Goal: Task Accomplishment & Management: Complete application form

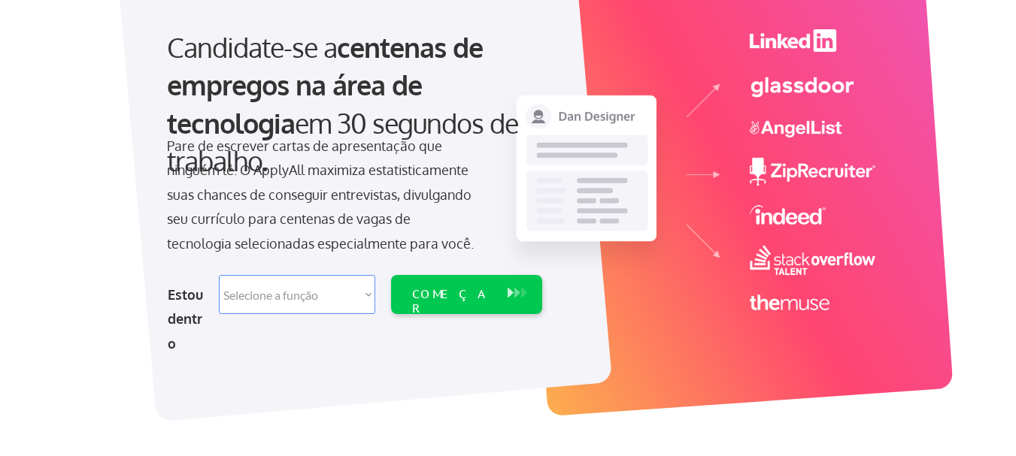
scroll to position [150, 0]
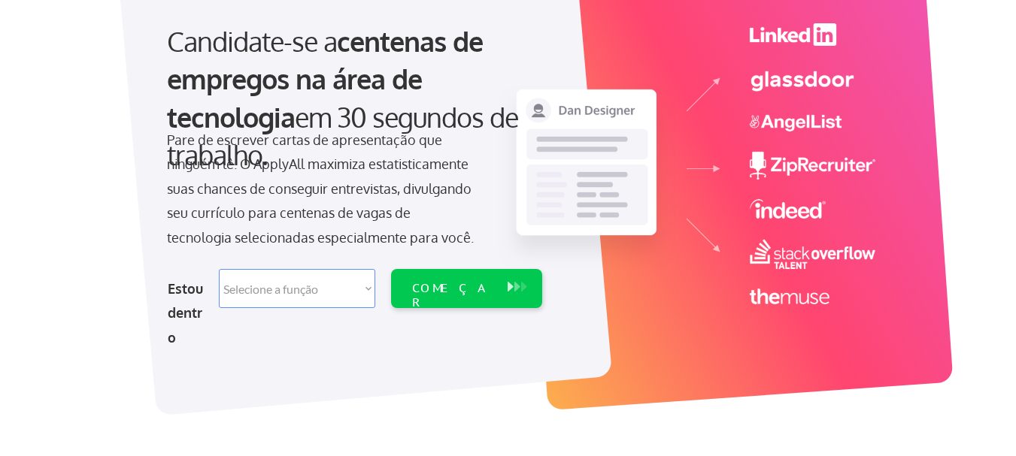
click at [365, 299] on select "Selecione a função Engenharia de Software Gestão de Produtos Sucesso do cliente…" at bounding box center [297, 288] width 156 height 39
select select ""data_science___analytics""
click at [219, 269] on select "Selecione a função Engenharia de Software Gestão de Produtos Sucesso do cliente…" at bounding box center [297, 288] width 156 height 39
select select ""data_science___analytics""
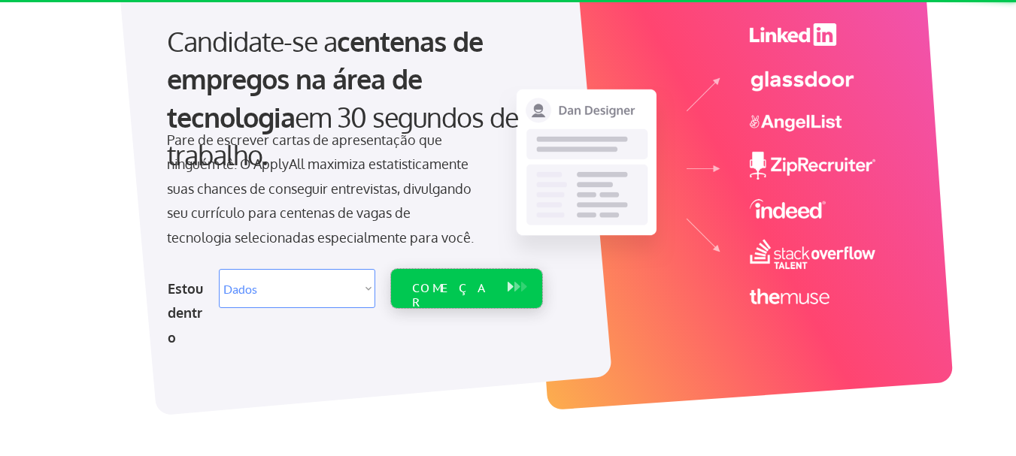
click at [444, 296] on div "COMEÇAR" at bounding box center [451, 288] width 95 height 39
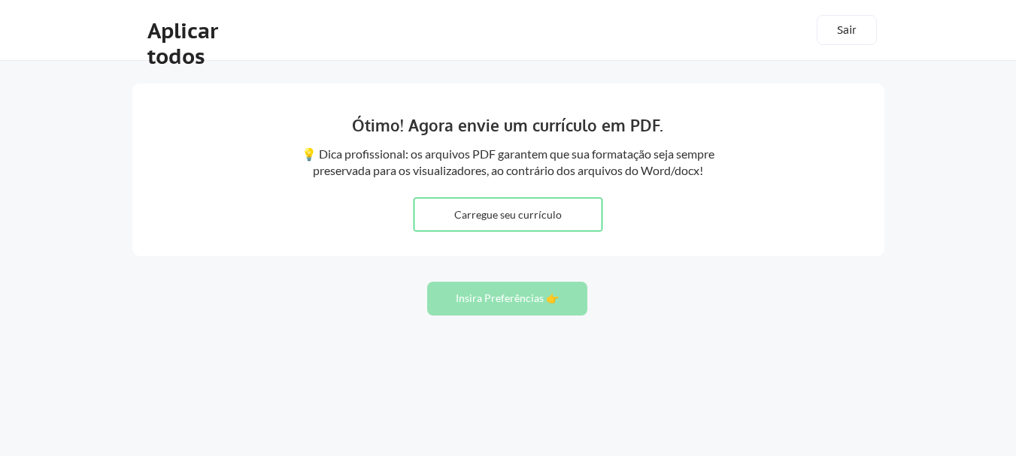
click at [520, 210] on input "file" at bounding box center [507, 214] width 187 height 32
type input "C:\fakepath\Currículo_vitae_2025$.pdf"
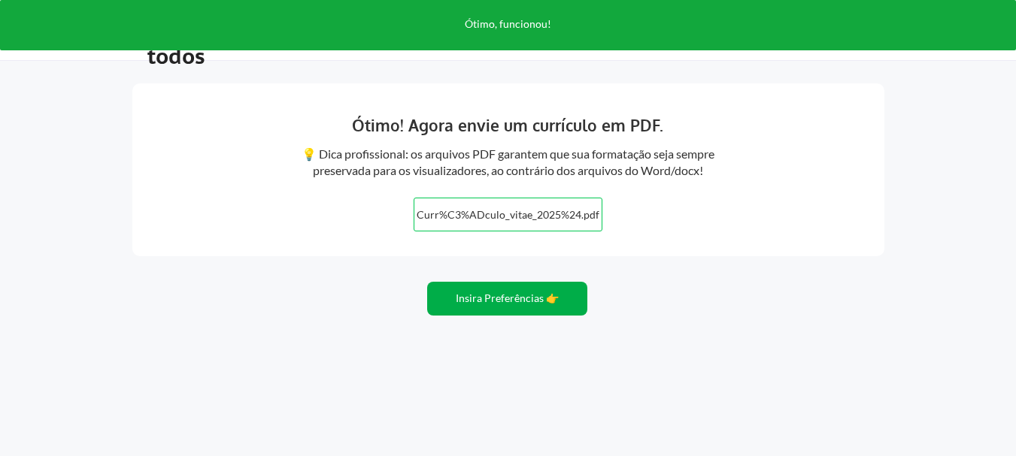
click at [494, 310] on button "Insira Preferências 👉" at bounding box center [507, 299] width 160 height 34
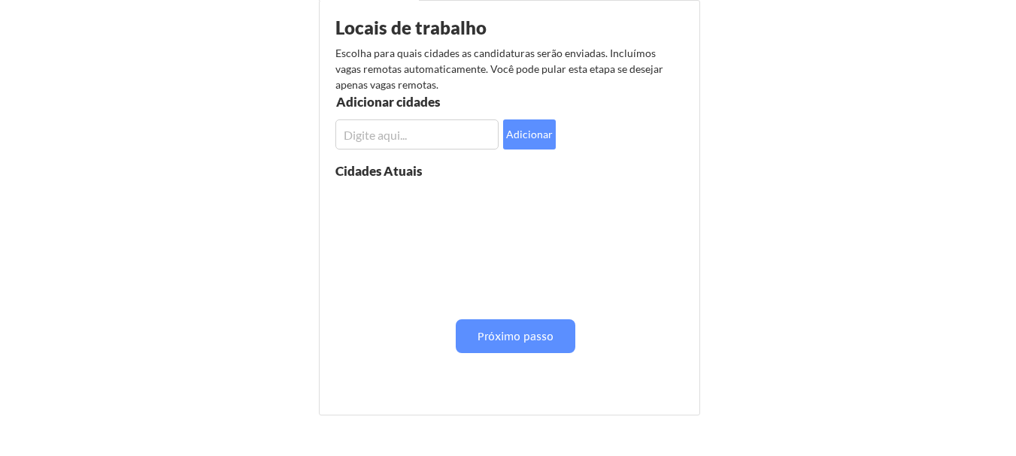
scroll to position [150, 0]
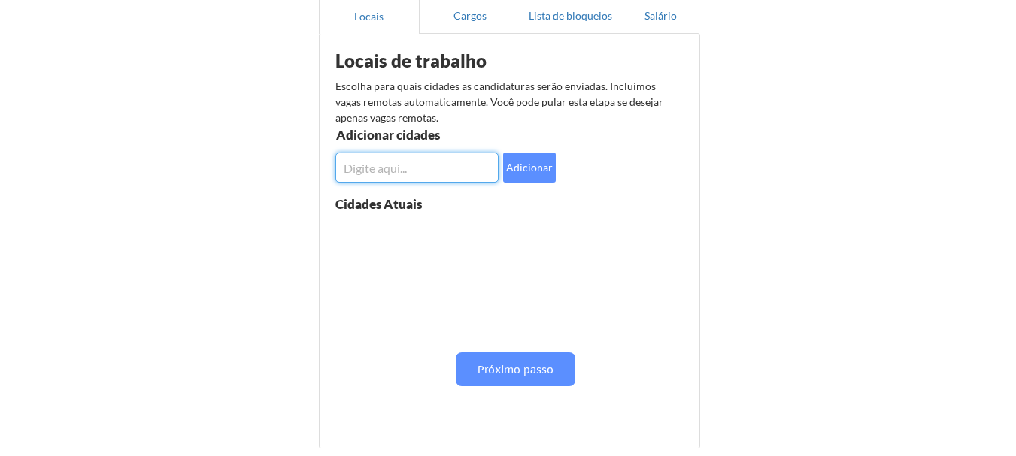
click at [411, 174] on input "input" at bounding box center [416, 168] width 163 height 30
type input "r"
type input "são paulo"
click at [527, 171] on font "Adicionar" at bounding box center [529, 167] width 47 height 13
click at [457, 166] on input "input" at bounding box center [416, 168] width 163 height 30
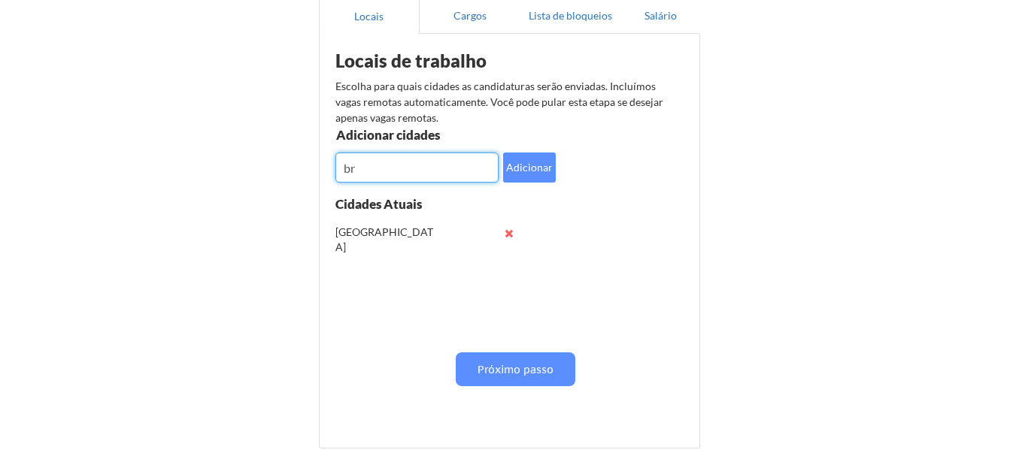
type input "b"
type input "Brasil"
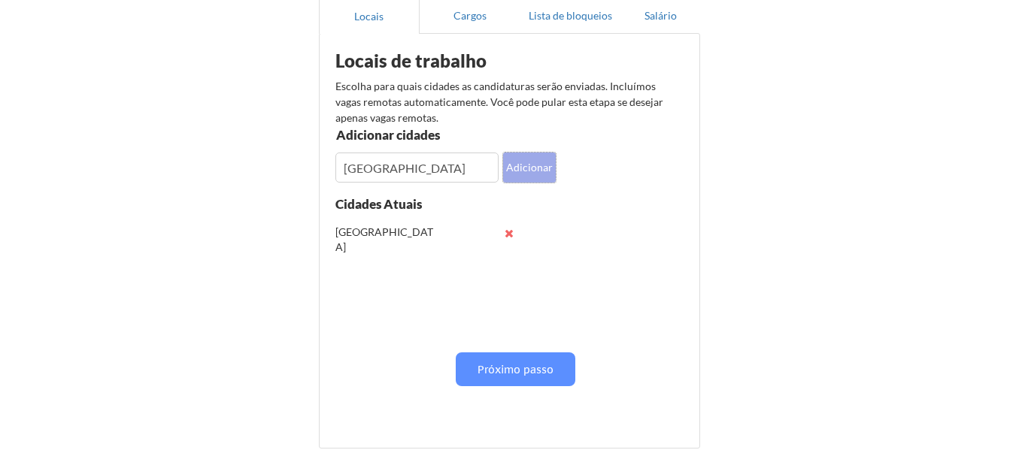
click at [520, 169] on font "Adicionar" at bounding box center [529, 167] width 47 height 13
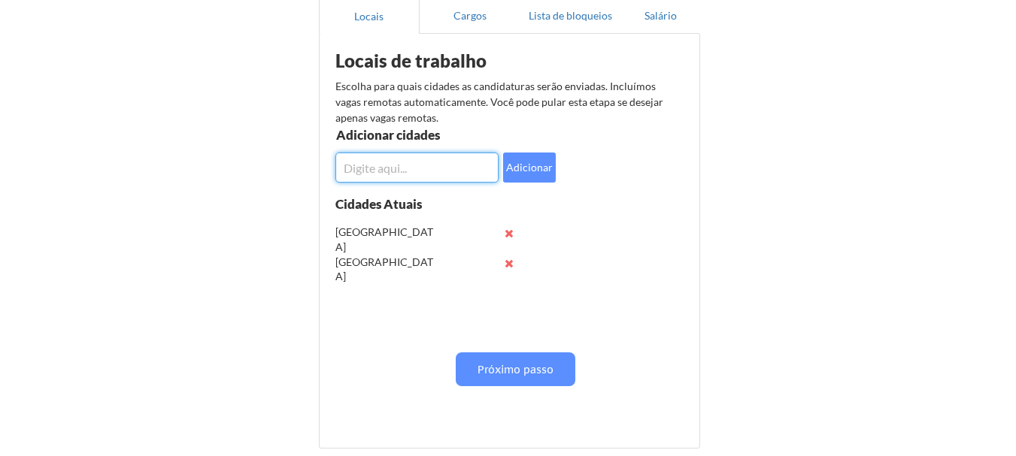
click at [410, 172] on input "input" at bounding box center [416, 168] width 163 height 30
drag, startPoint x: 412, startPoint y: 169, endPoint x: 328, endPoint y: 171, distance: 84.2
click at [328, 171] on div "Locais de trabalho Escolha para quais cidades as candidaturas serão enviadas. I…" at bounding box center [512, 235] width 371 height 389
type input "USA"
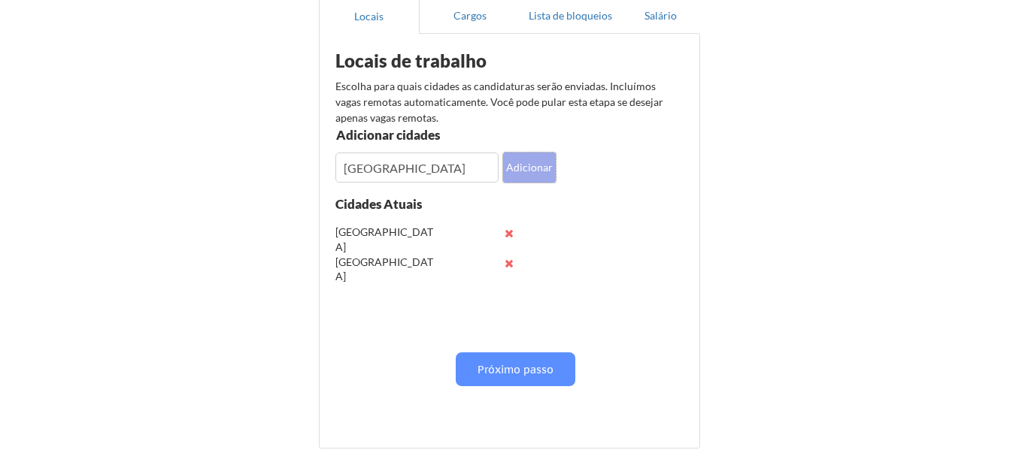
click at [518, 171] on font "Adicionar" at bounding box center [529, 167] width 47 height 13
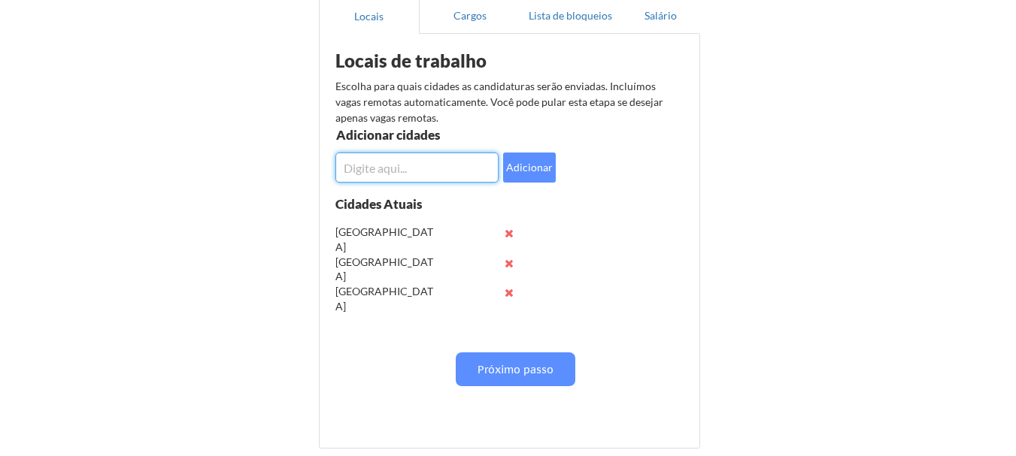
click at [427, 178] on input "input" at bounding box center [416, 168] width 163 height 30
type input "c"
type input "CANADA"
click at [532, 157] on button "Adicionar" at bounding box center [529, 168] width 53 height 30
click at [437, 164] on input "input" at bounding box center [416, 168] width 163 height 30
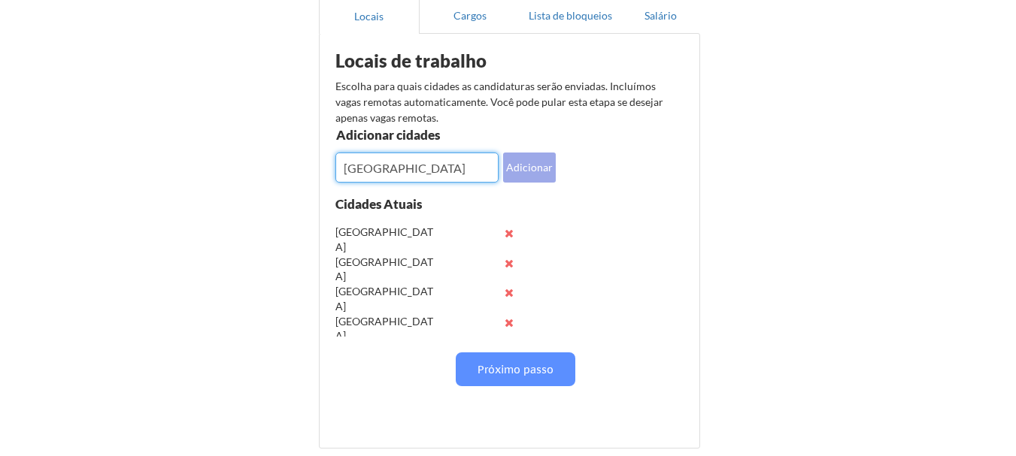
type input "PORTUGAL"
click at [524, 168] on font "Adicionar" at bounding box center [529, 167] width 47 height 13
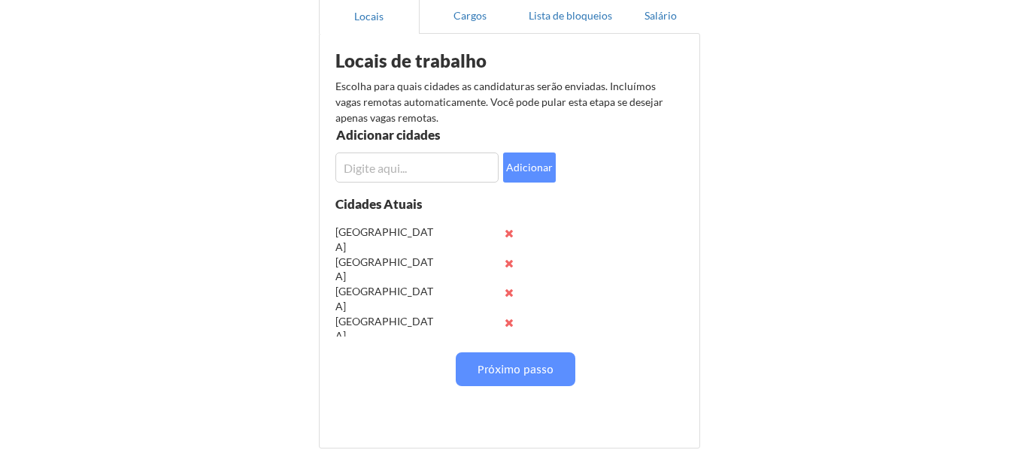
click at [521, 351] on div "Locais de trabalho Escolha para quais cidades as candidaturas serão enviadas. I…" at bounding box center [512, 235] width 371 height 389
click at [519, 367] on font "Próximo passo" at bounding box center [515, 370] width 76 height 14
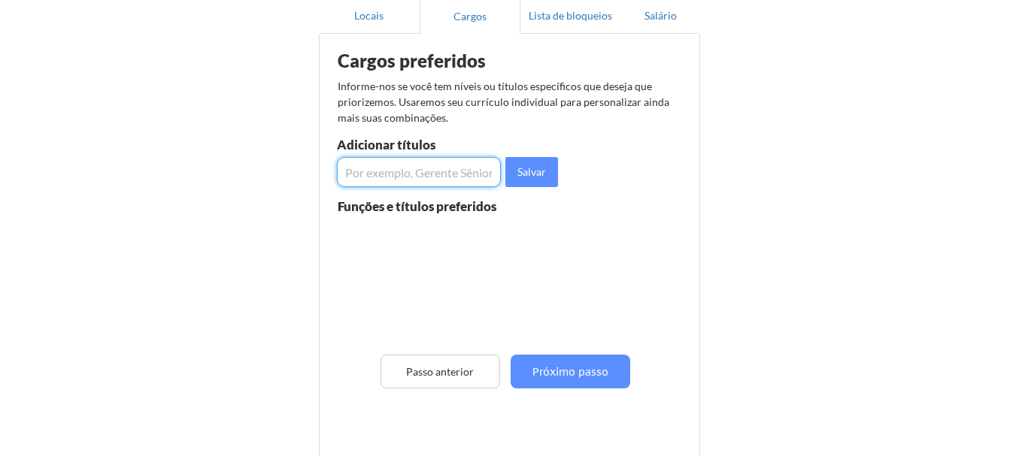
click at [404, 172] on input "input" at bounding box center [419, 172] width 164 height 30
type input "Data Governance"
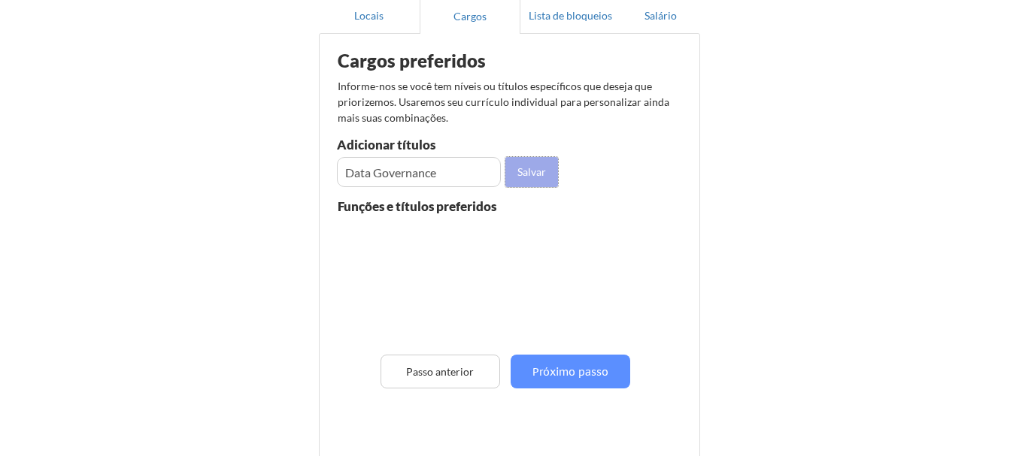
click at [522, 177] on font "Salvar" at bounding box center [531, 171] width 29 height 13
click at [458, 176] on input "input" at bounding box center [419, 172] width 164 height 30
type input "Data Protection Office"
click at [545, 171] on font "Salvar" at bounding box center [531, 171] width 29 height 13
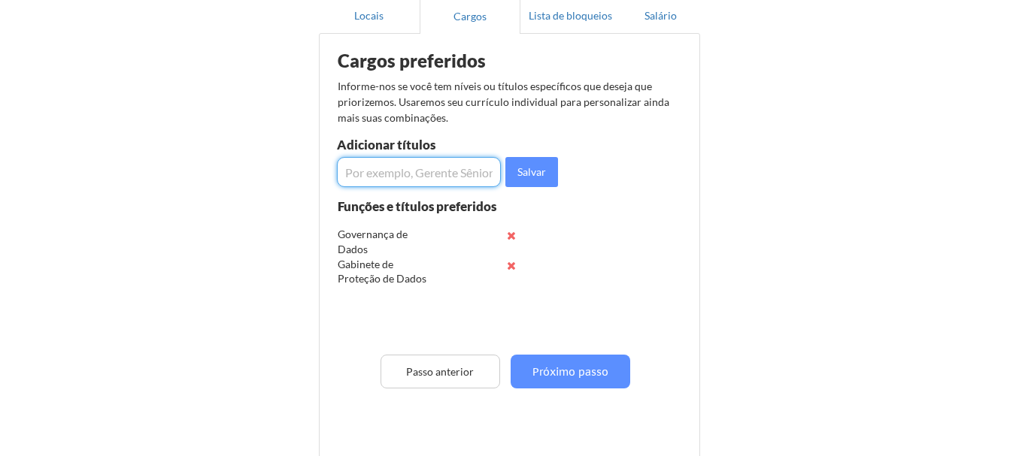
click at [436, 174] on input "input" at bounding box center [419, 172] width 164 height 30
type input "Data translator"
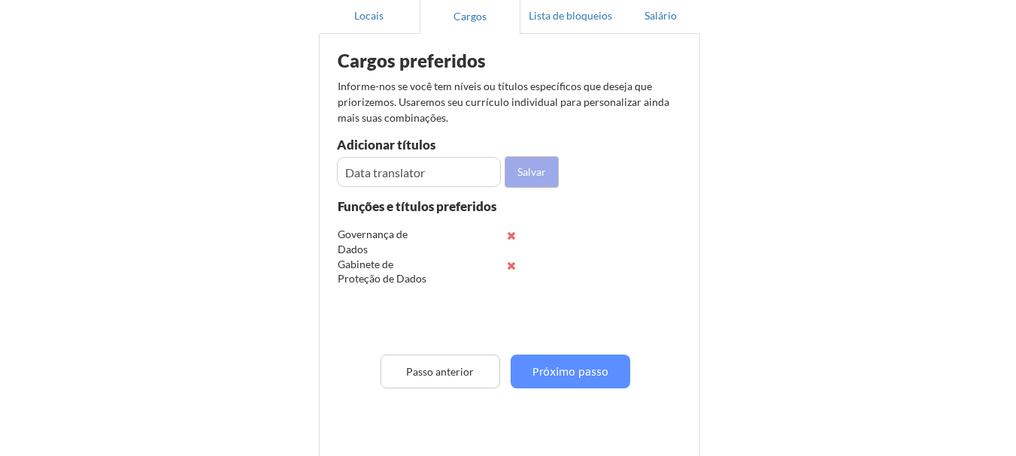
drag, startPoint x: 522, startPoint y: 166, endPoint x: 519, endPoint y: 183, distance: 17.4
click at [520, 168] on font "Salvar" at bounding box center [531, 171] width 29 height 13
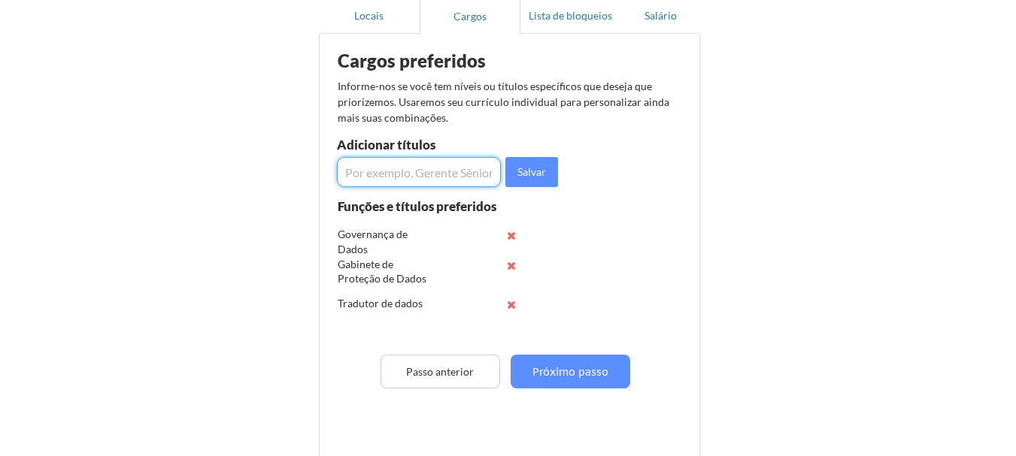
click at [400, 173] on input "input" at bounding box center [419, 172] width 164 height 30
type input "D"
click at [379, 165] on input "input" at bounding box center [419, 172] width 164 height 30
paste input "Coordenador de Governança de Dados"
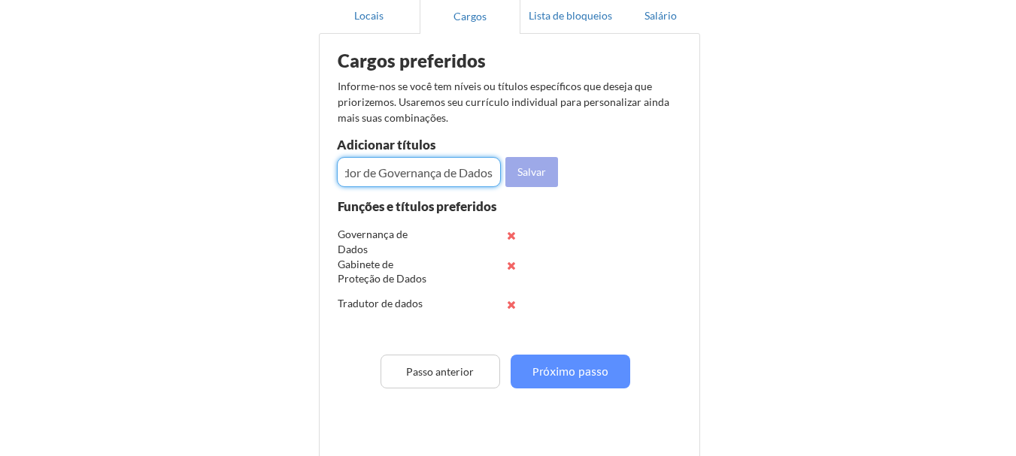
type input "Coordenador de Governança de Dados"
click at [526, 169] on font "Salvar" at bounding box center [531, 171] width 29 height 13
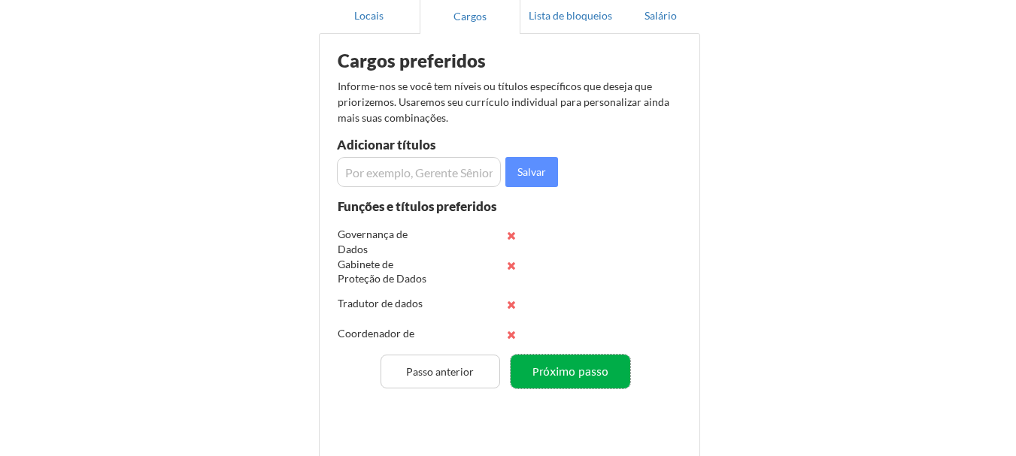
click at [576, 380] on button "Próximo passo" at bounding box center [570, 372] width 120 height 34
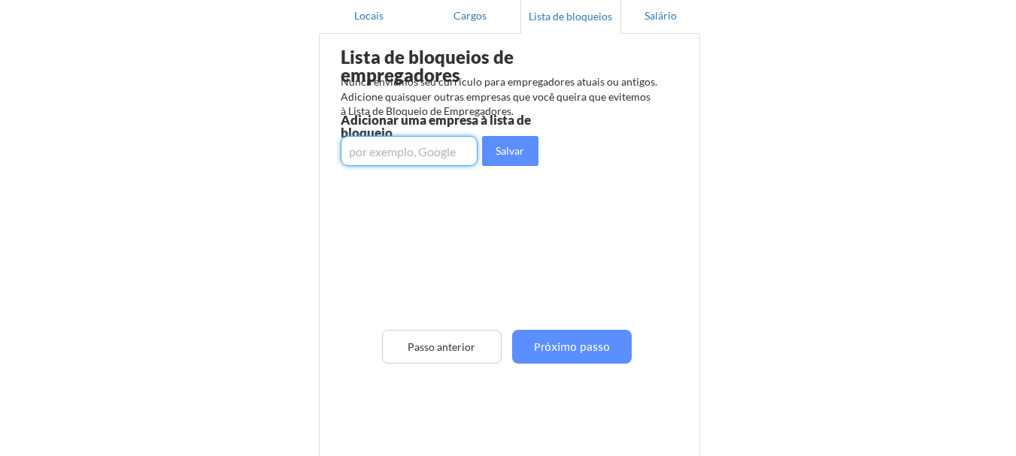
click at [424, 156] on input "input" at bounding box center [409, 151] width 137 height 30
type input "NTTDATA"
click at [504, 157] on button "Salvar" at bounding box center [510, 151] width 56 height 30
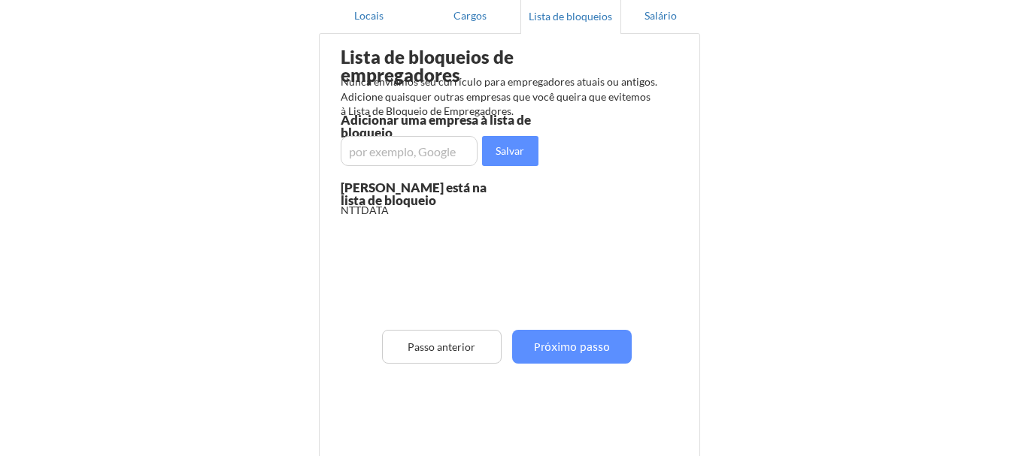
click at [416, 157] on input "input" at bounding box center [409, 151] width 137 height 30
type input "t"
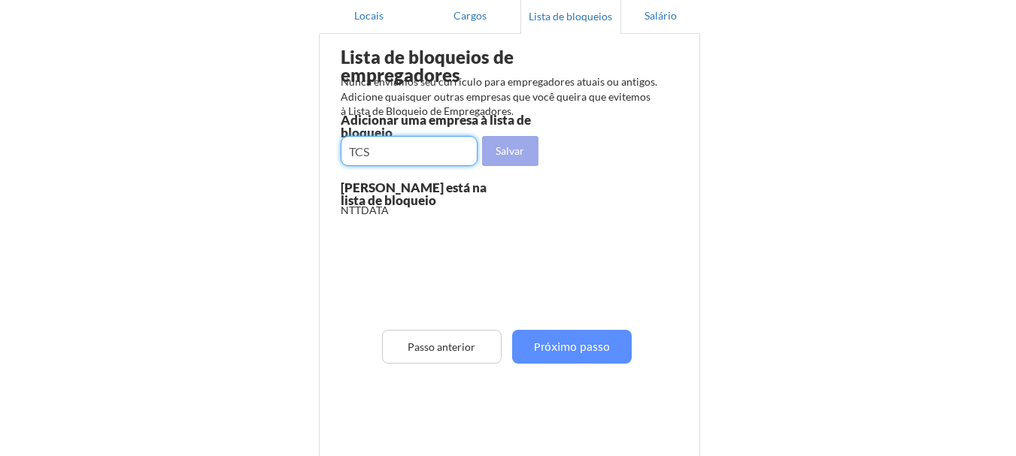
type input "TCS"
click at [504, 150] on font "Salvar" at bounding box center [509, 150] width 29 height 13
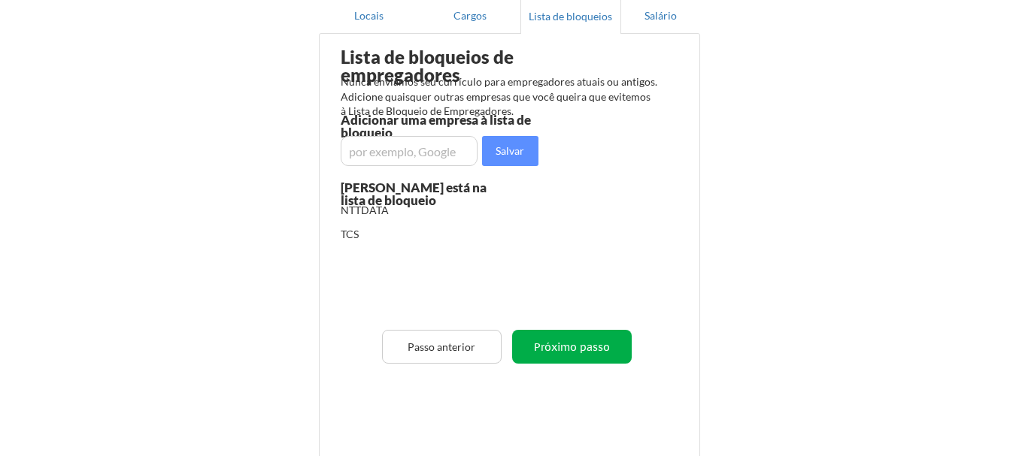
click at [578, 359] on button "Próximo passo" at bounding box center [572, 347] width 120 height 34
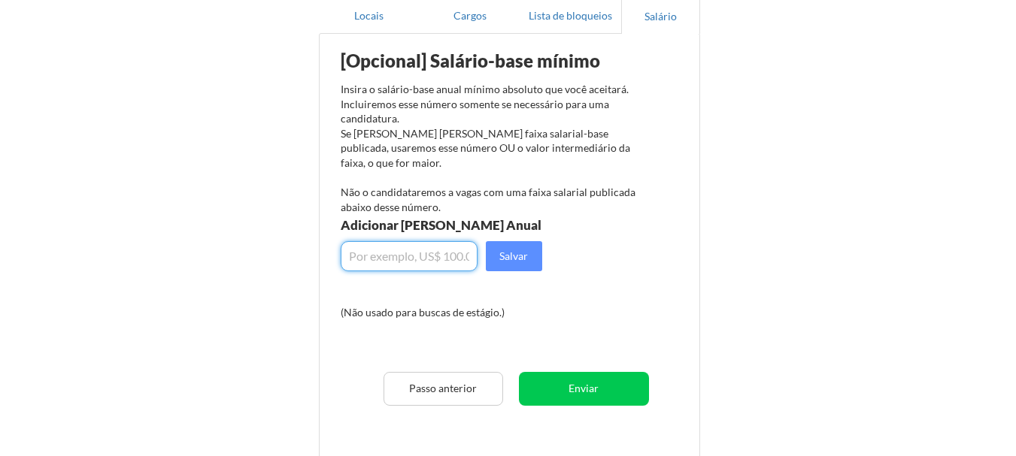
click at [436, 259] on input "input" at bounding box center [409, 256] width 137 height 30
type input "$10"
click at [606, 395] on button "Enviar" at bounding box center [584, 389] width 130 height 34
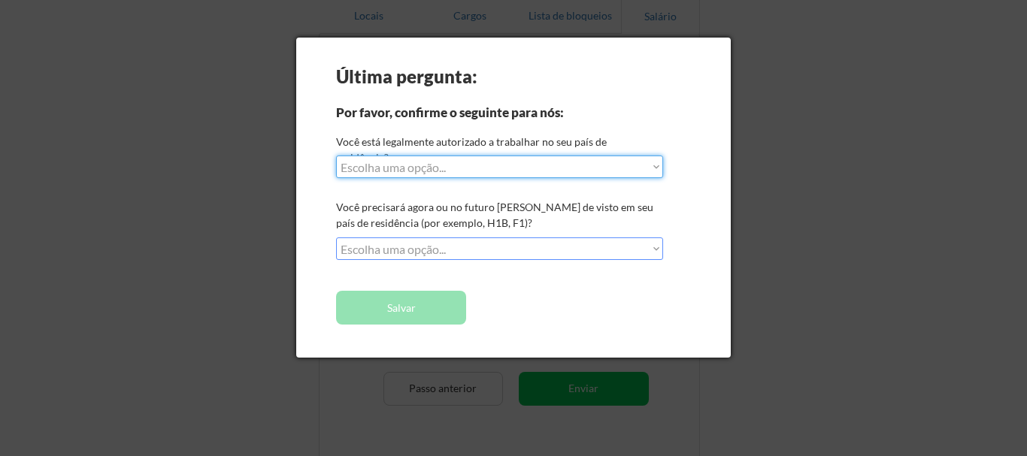
click at [458, 168] on select "Escolha uma opção... Sim, sou cidadão dos EUA Sim, sou cidadão canadense Sim, s…" at bounding box center [499, 167] width 327 height 23
select select ""no__i_am_not__yet__authorized""
click at [336, 156] on select "Escolha uma opção... Sim, sou cidadão dos EUA Sim, sou cidadão canadense Sim, s…" at bounding box center [499, 167] width 327 height 23
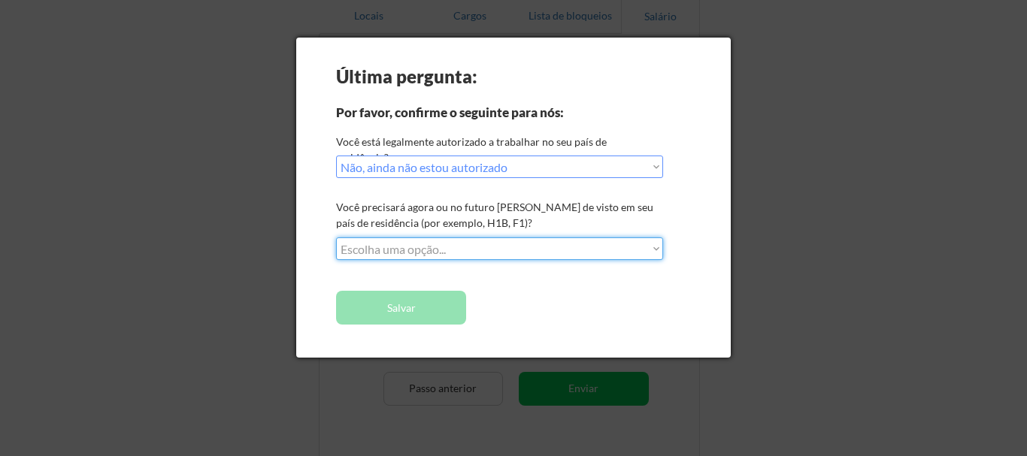
click at [475, 251] on select "Escolha uma opção... Não, não vou precisar de patrocínio Sim, vou precisar de p…" at bounding box center [499, 249] width 327 height 23
select select ""no__i_will_not_need_sponsorship""
click at [336, 238] on select "Escolha uma opção... Não, não vou precisar de patrocínio Sim, vou precisar de p…" at bounding box center [499, 249] width 327 height 23
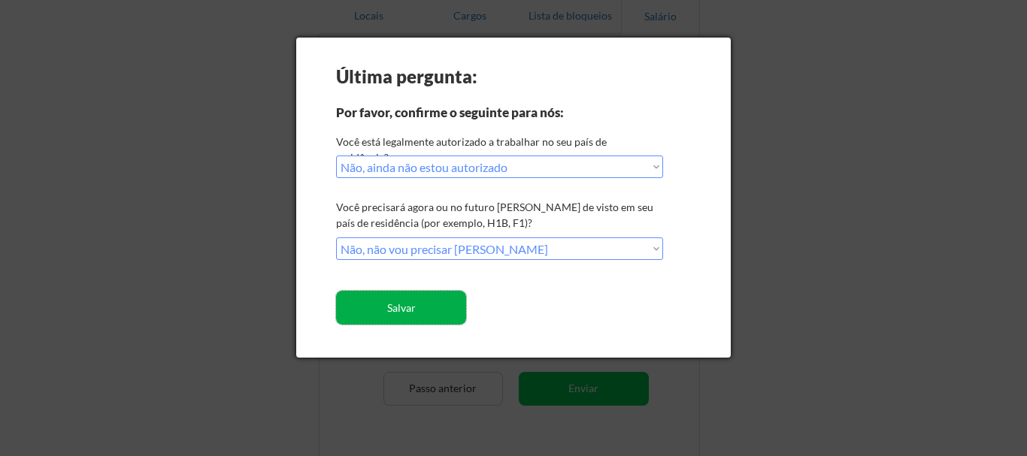
click at [429, 318] on button "Salvar" at bounding box center [401, 308] width 130 height 34
